Goal: Find specific page/section: Find specific page/section

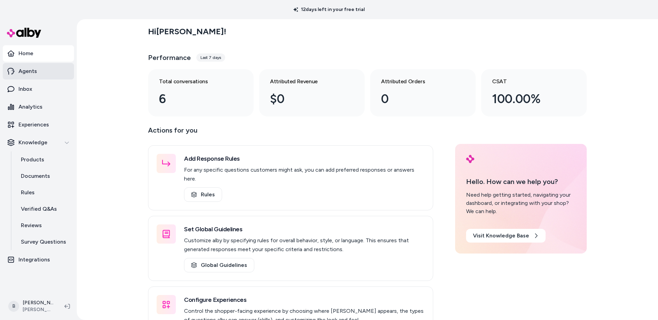
click at [45, 71] on link "Agents" at bounding box center [38, 71] width 71 height 16
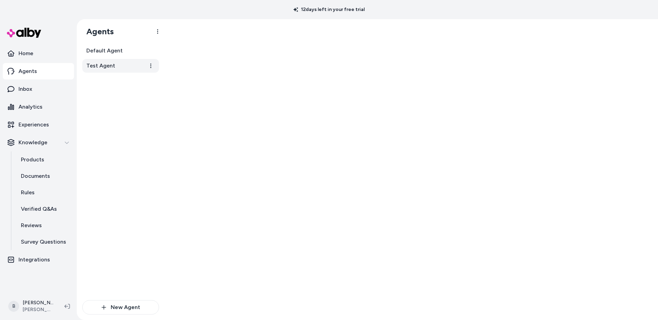
click at [104, 64] on span "Test Agent" at bounding box center [100, 66] width 29 height 8
click at [110, 49] on span "Default Agent" at bounding box center [104, 51] width 36 height 8
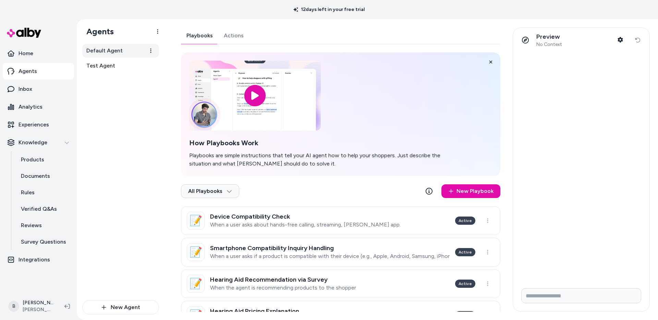
click at [110, 49] on span "Default Agent" at bounding box center [104, 51] width 36 height 8
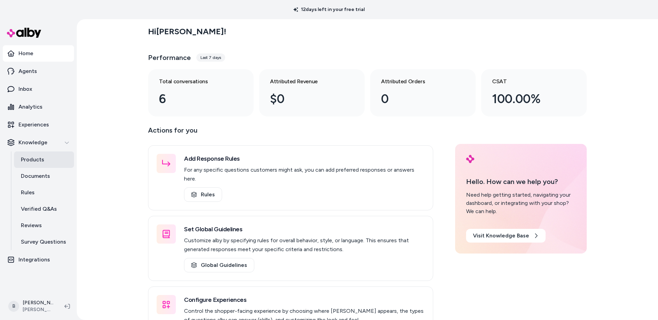
click at [55, 164] on link "Products" at bounding box center [44, 159] width 60 height 16
click at [55, 181] on link "Documents" at bounding box center [44, 176] width 60 height 16
